Goal: Transaction & Acquisition: Purchase product/service

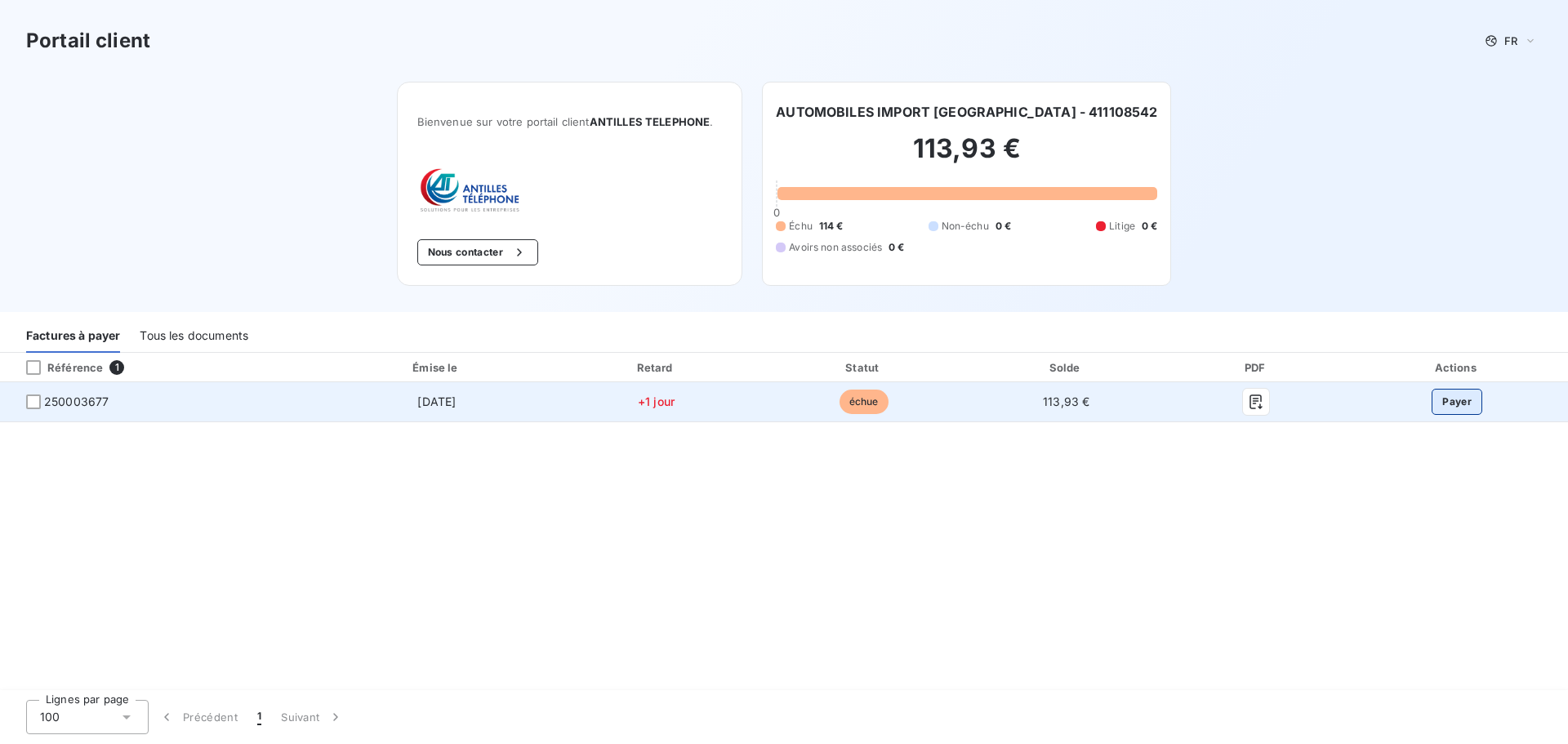
click at [1475, 400] on button "Payer" at bounding box center [1457, 402] width 50 height 27
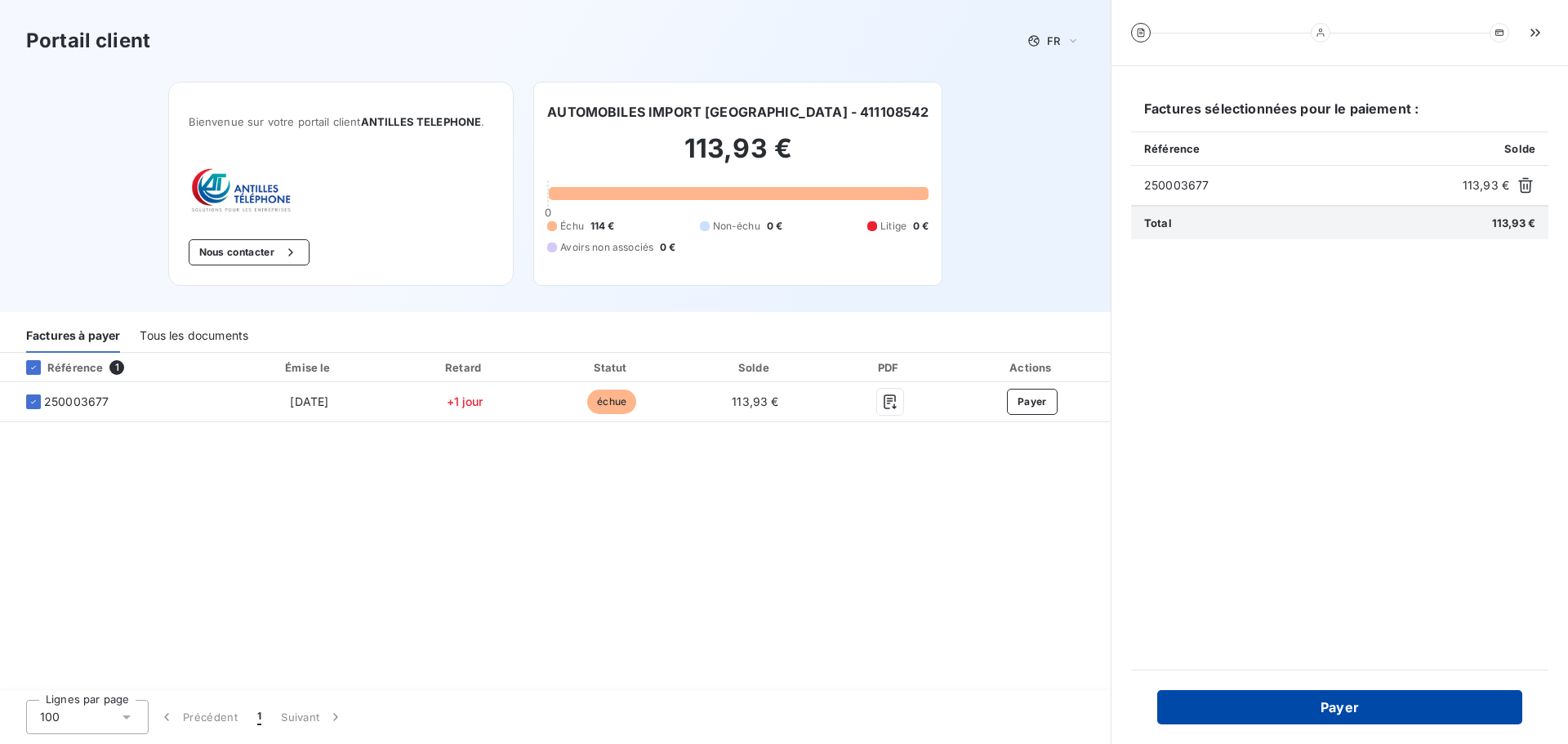
click at [1399, 709] on button "Payer" at bounding box center [1340, 708] width 365 height 34
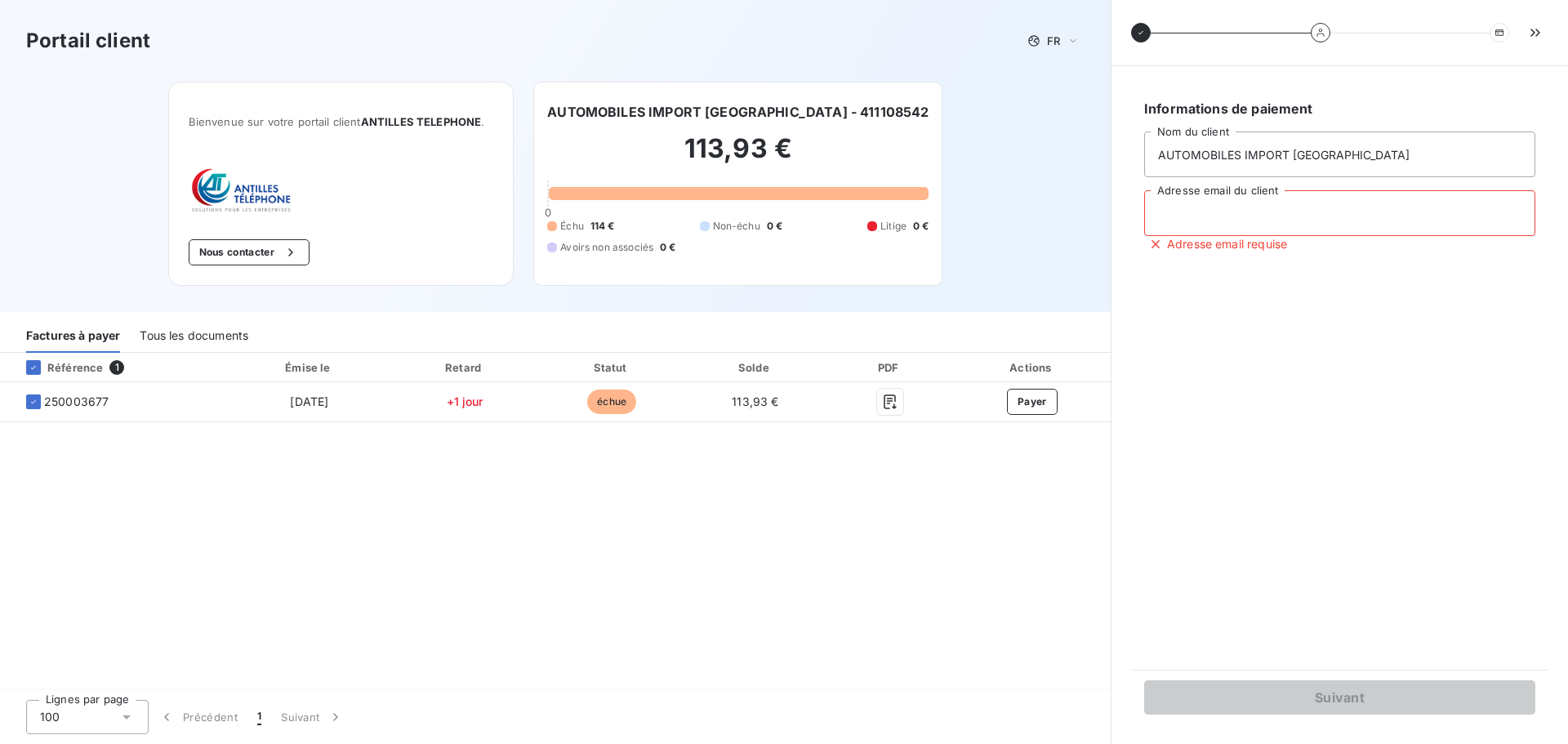
click at [1256, 219] on input "Adresse email du client" at bounding box center [1340, 213] width 391 height 46
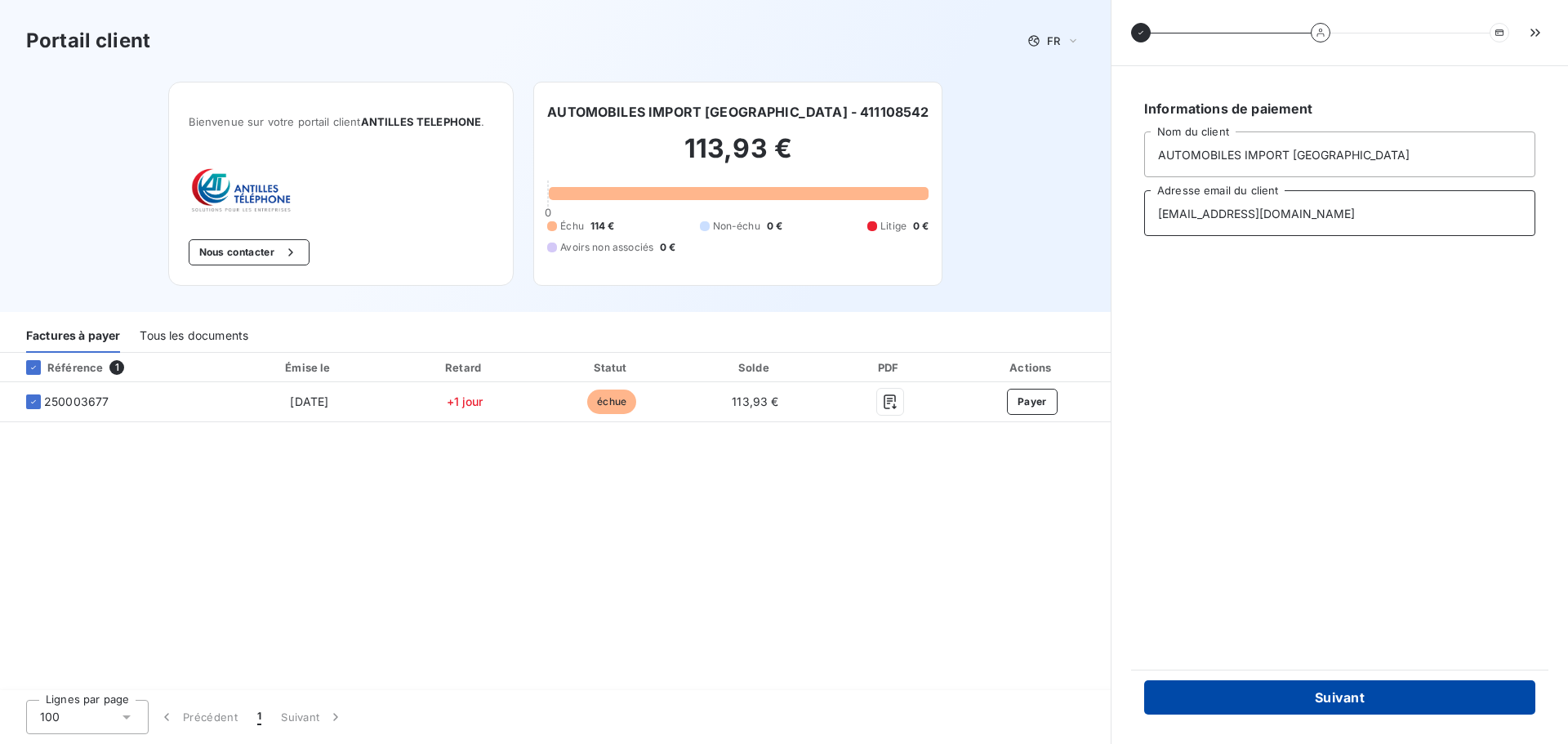
type input "[EMAIL_ADDRESS][DOMAIN_NAME]"
click at [1351, 696] on button "Suivant" at bounding box center [1340, 697] width 391 height 34
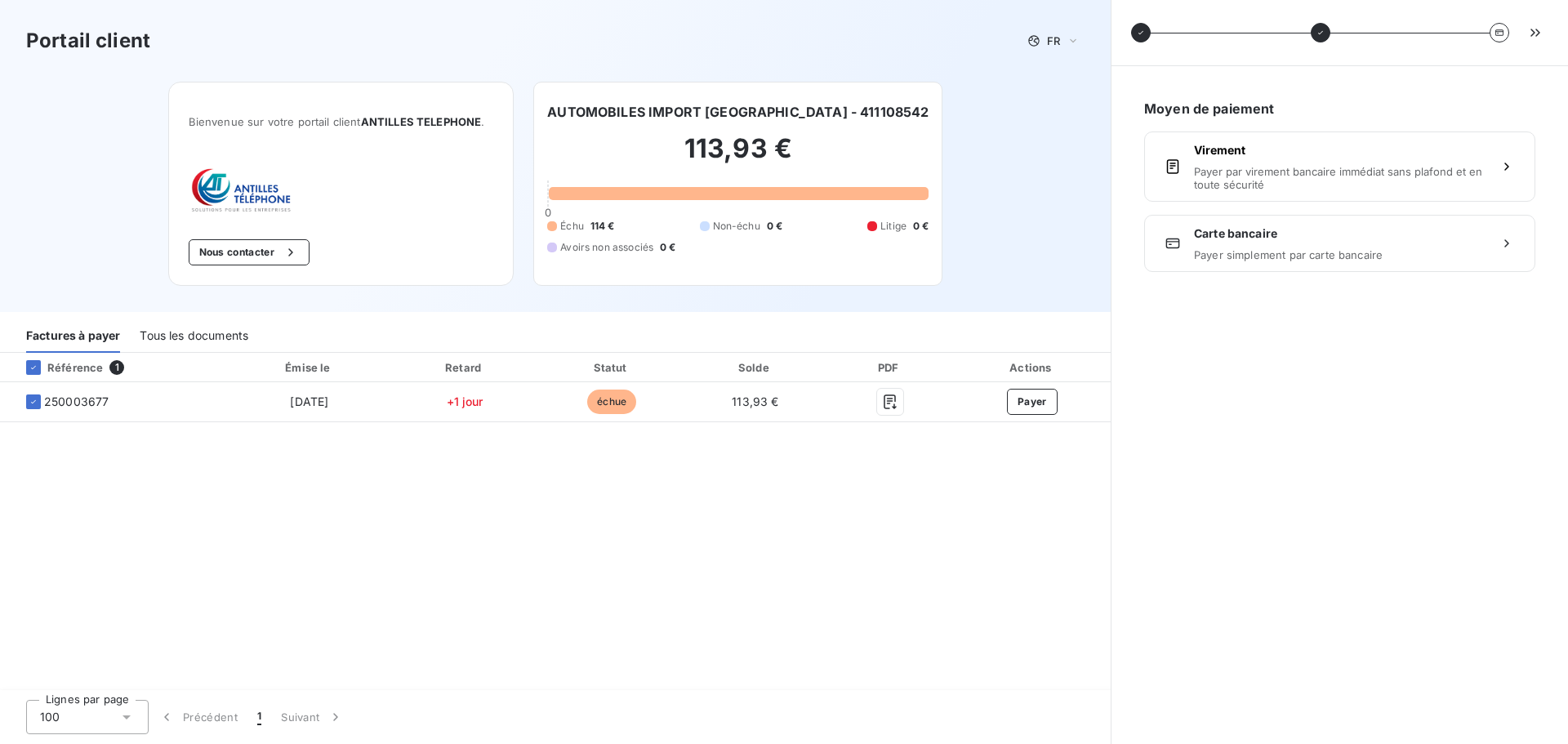
click at [1313, 258] on span "Payer simplement par carte bancaire" at bounding box center [1339, 255] width 292 height 13
